Goal: Information Seeking & Learning: Learn about a topic

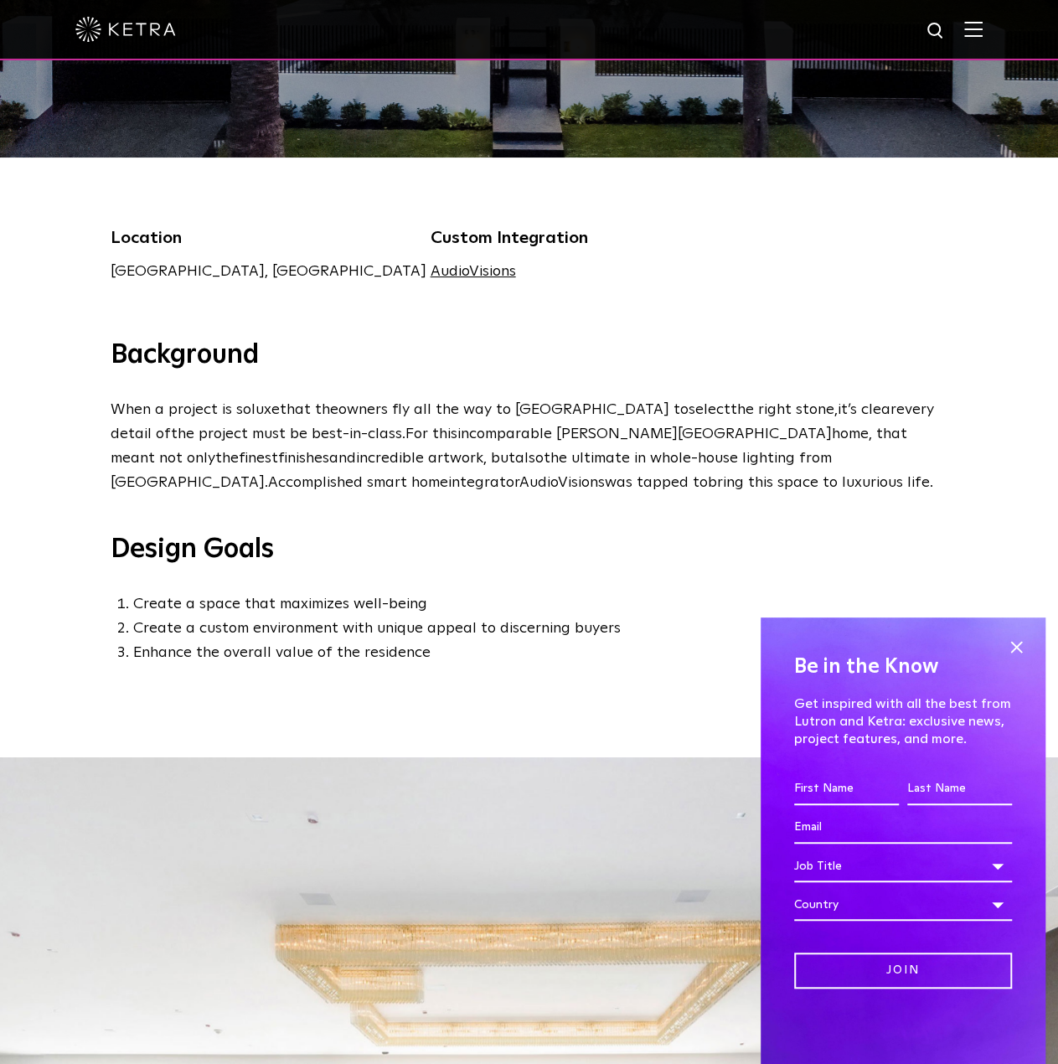
scroll to position [419, 0]
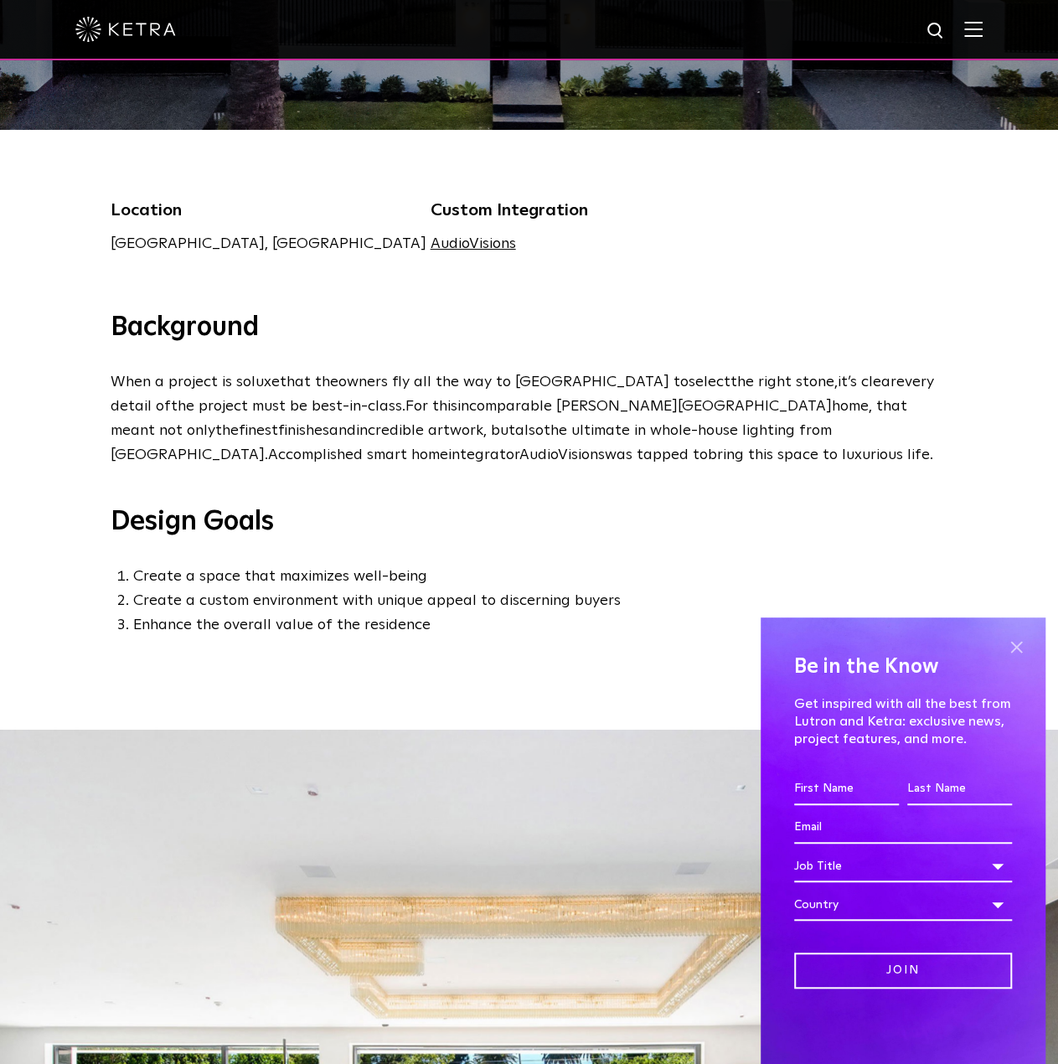
click at [1022, 650] on span at bounding box center [1016, 646] width 25 height 25
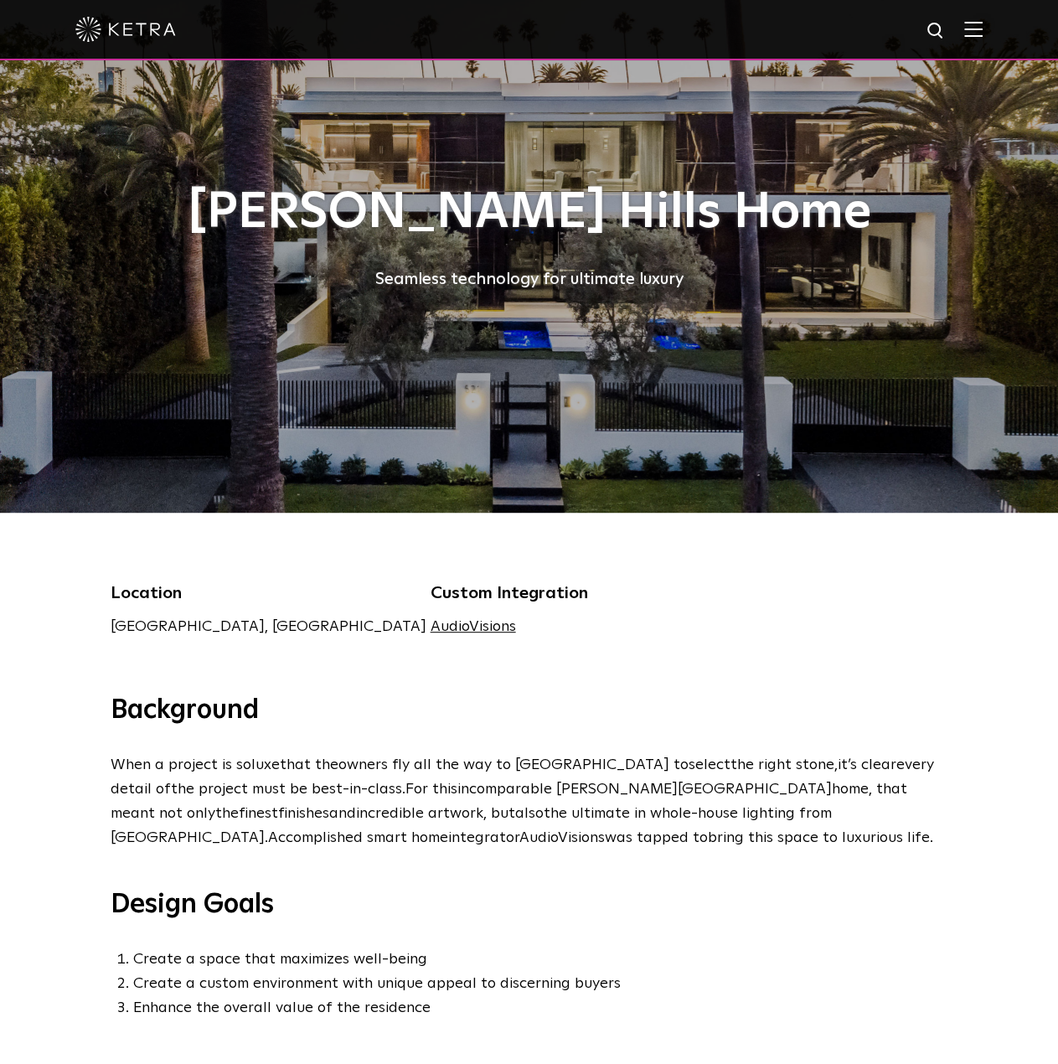
scroll to position [0, 0]
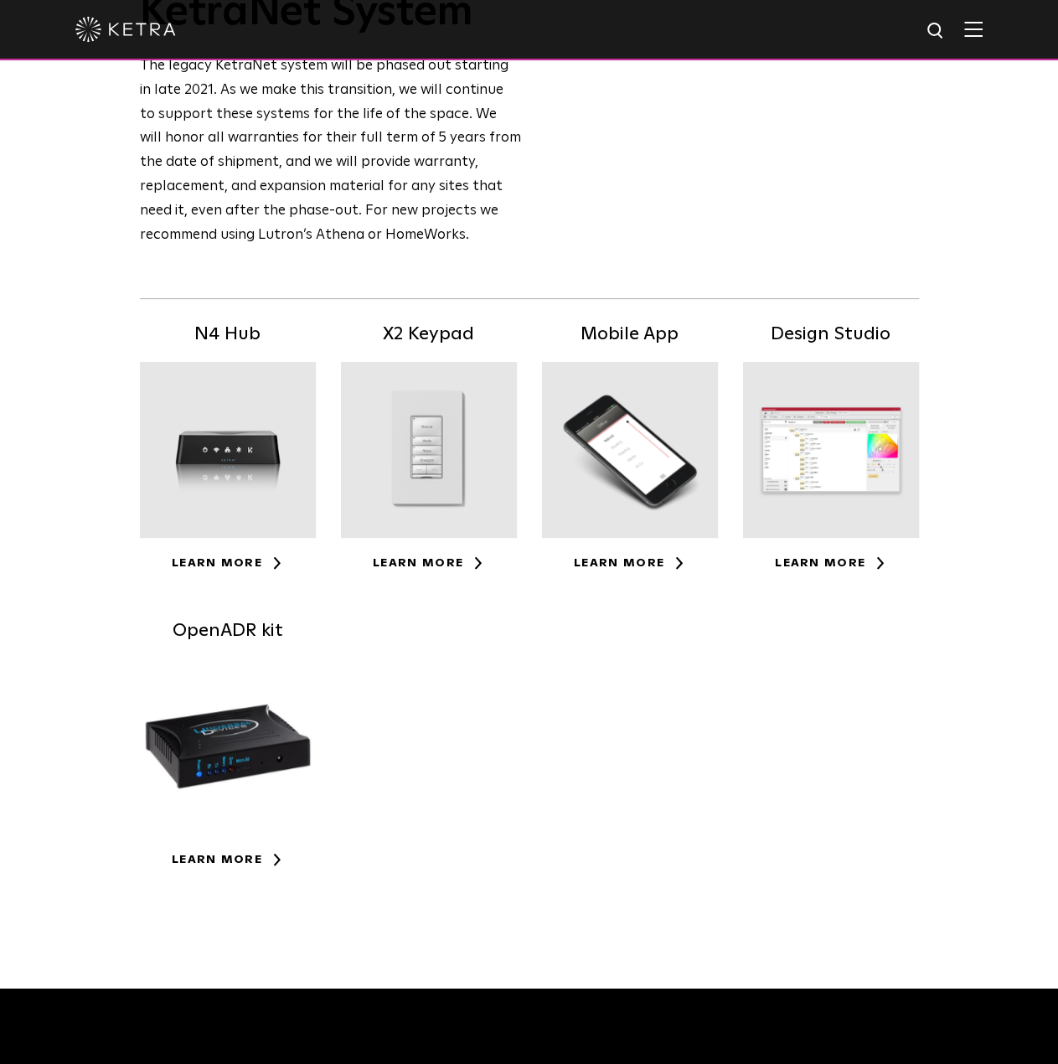
scroll to position [168, 0]
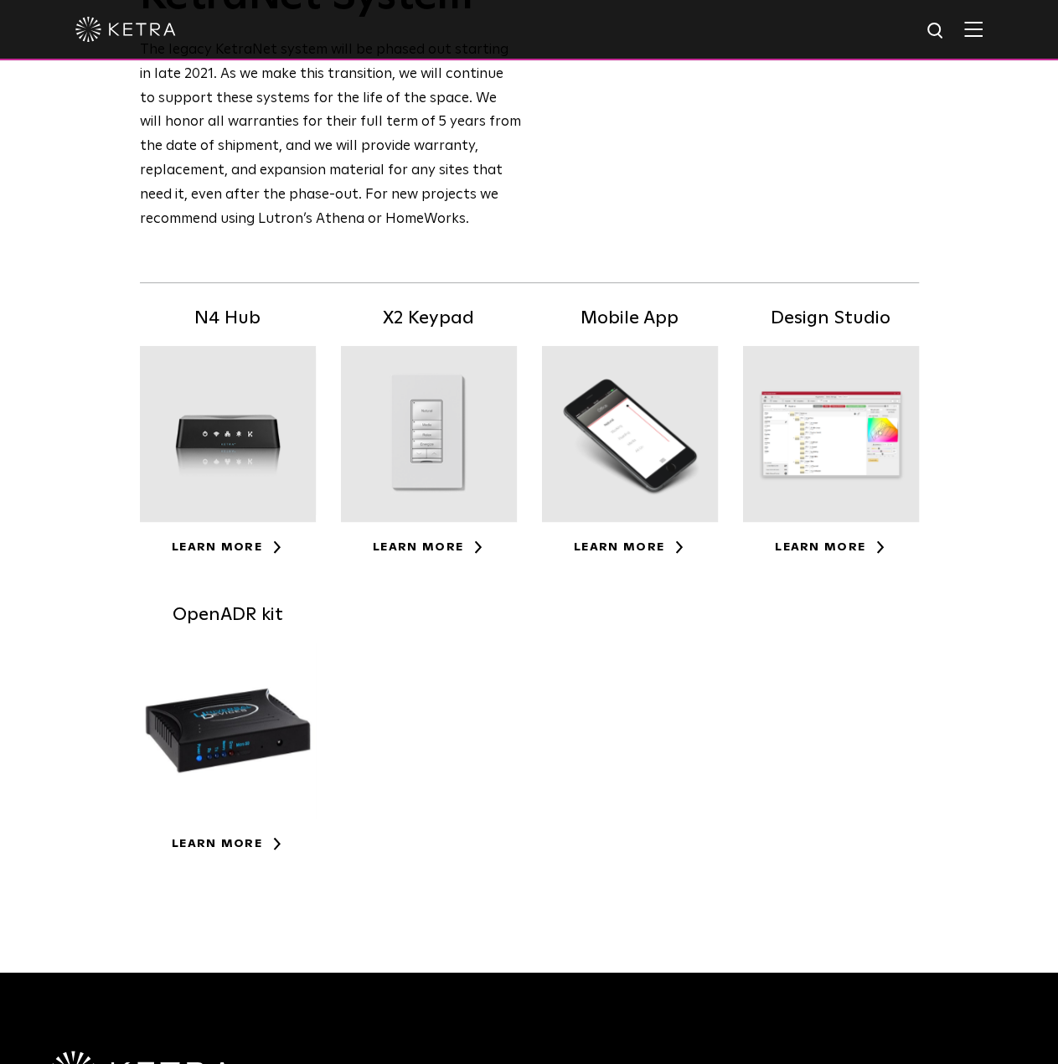
click at [265, 447] on div at bounding box center [228, 434] width 176 height 176
